Goal: Use online tool/utility: Utilize a website feature to perform a specific function

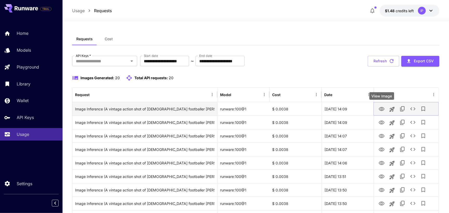
click at [381, 110] on icon "View Image" at bounding box center [381, 109] width 6 height 4
click at [413, 109] on icon "See details" at bounding box center [412, 109] width 6 height 6
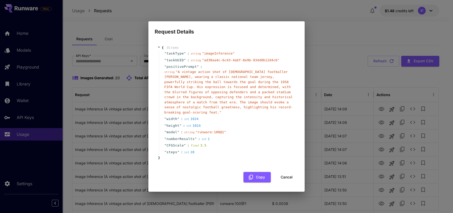
click at [289, 173] on button "Cancel" at bounding box center [286, 177] width 23 height 11
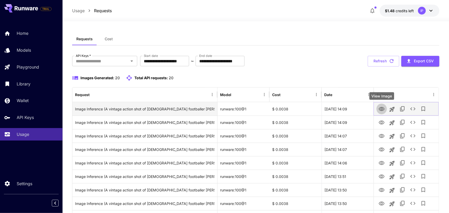
click at [382, 108] on icon "View Image" at bounding box center [381, 109] width 6 height 6
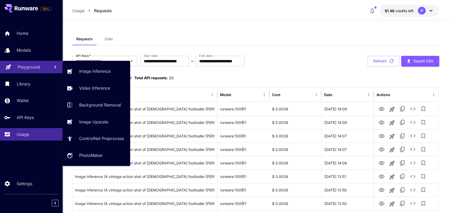
click at [41, 67] on div "Playground" at bounding box center [32, 67] width 28 height 6
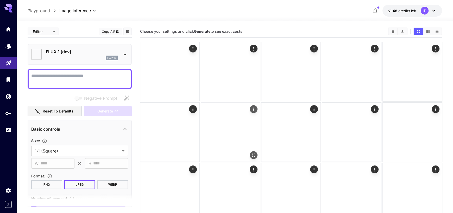
type input "**********"
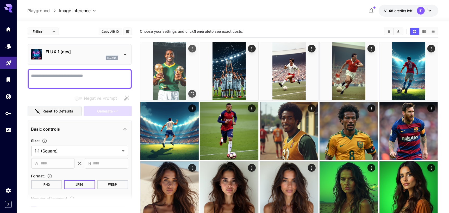
click at [172, 83] on img at bounding box center [169, 71] width 58 height 58
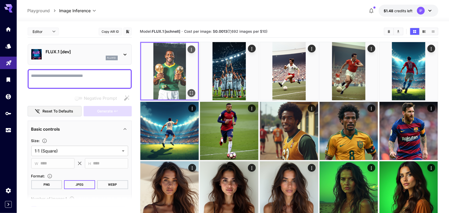
click at [187, 65] on img at bounding box center [169, 71] width 57 height 57
click at [190, 49] on icon "Actions" at bounding box center [191, 49] width 5 height 5
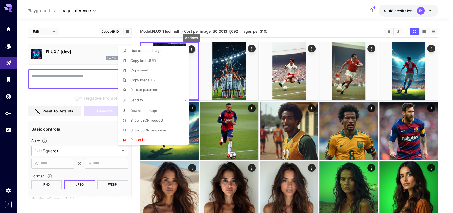
click at [173, 120] on li "Show JSON request" at bounding box center [155, 121] width 74 height 10
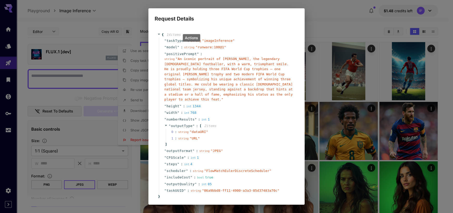
click at [303, 19] on h2 "Request Details" at bounding box center [226, 15] width 156 height 15
click at [324, 17] on div "Request Details { 14 item s " taskType " : string " imageInference " " model " …" at bounding box center [226, 106] width 453 height 213
click at [209, 71] on span "" An iconic portrait of Pelé, the legendary Brazilian footballer, with a warm, …" at bounding box center [228, 79] width 128 height 44
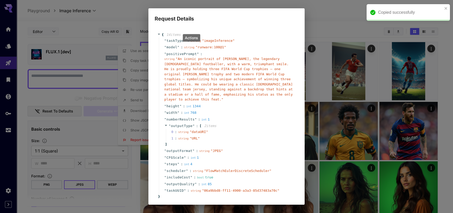
click at [121, 12] on div "Request Details { 14 item s " taskType " : string " imageInference " " model " …" at bounding box center [226, 106] width 453 height 213
click at [448, 8] on div "Copied successfully" at bounding box center [407, 12] width 83 height 17
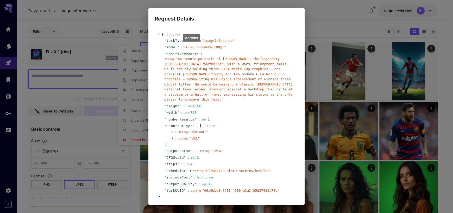
click at [136, 25] on div "Request Details { 14 item s " taskType " : string " imageInference " " model " …" at bounding box center [226, 106] width 453 height 213
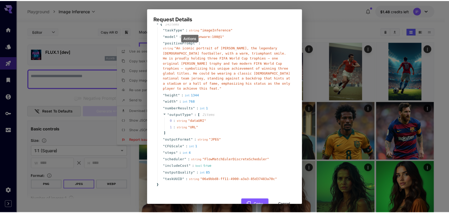
scroll to position [20, 0]
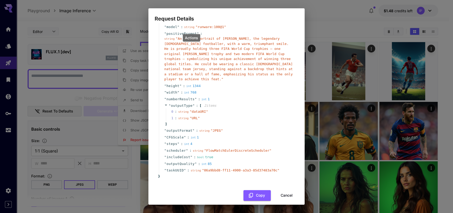
click at [281, 190] on button "Cancel" at bounding box center [286, 195] width 23 height 11
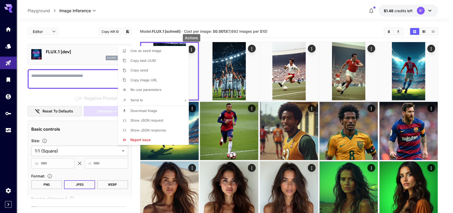
click at [172, 82] on li "Copy image URL" at bounding box center [155, 80] width 74 height 10
click at [283, 26] on div at bounding box center [226, 106] width 453 height 213
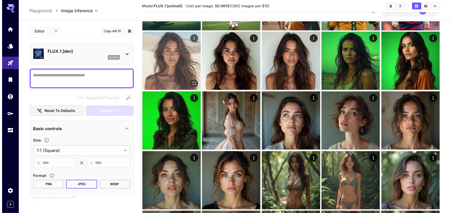
scroll to position [0, 0]
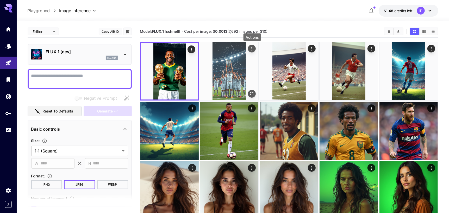
click at [252, 48] on icon "Actions" at bounding box center [251, 48] width 5 height 5
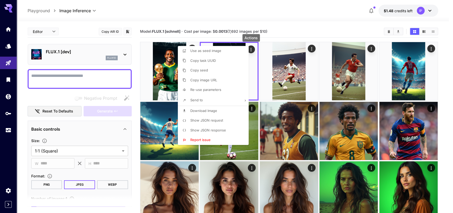
click at [354, 62] on div at bounding box center [226, 106] width 453 height 213
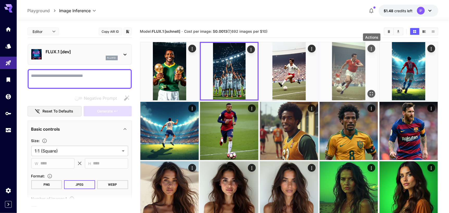
click at [370, 48] on icon "Actions" at bounding box center [371, 48] width 5 height 5
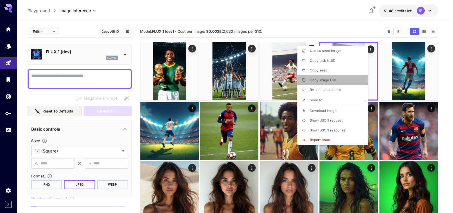
click at [337, 78] on li "Copy image URL" at bounding box center [334, 80] width 74 height 10
